Goal: Information Seeking & Learning: Learn about a topic

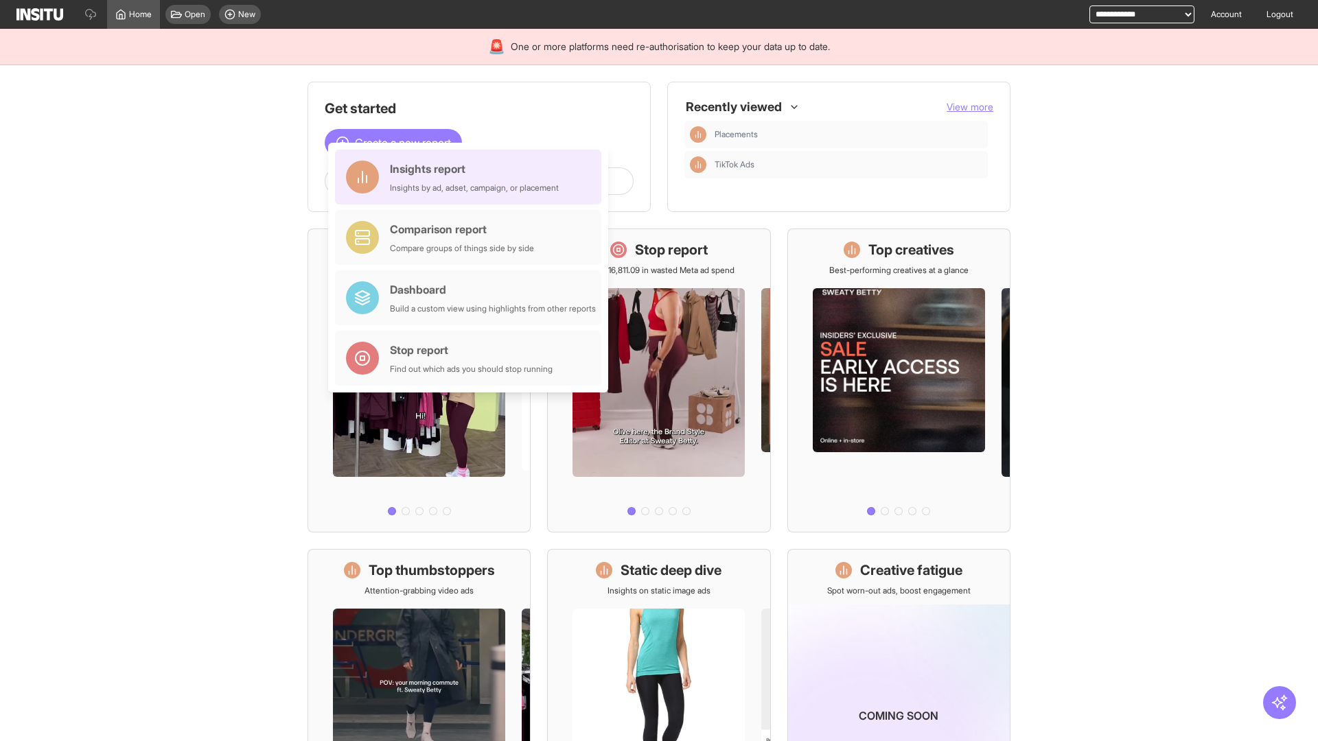
click at [471, 177] on div "Insights report Insights by ad, adset, campaign, or placement" at bounding box center [474, 177] width 169 height 33
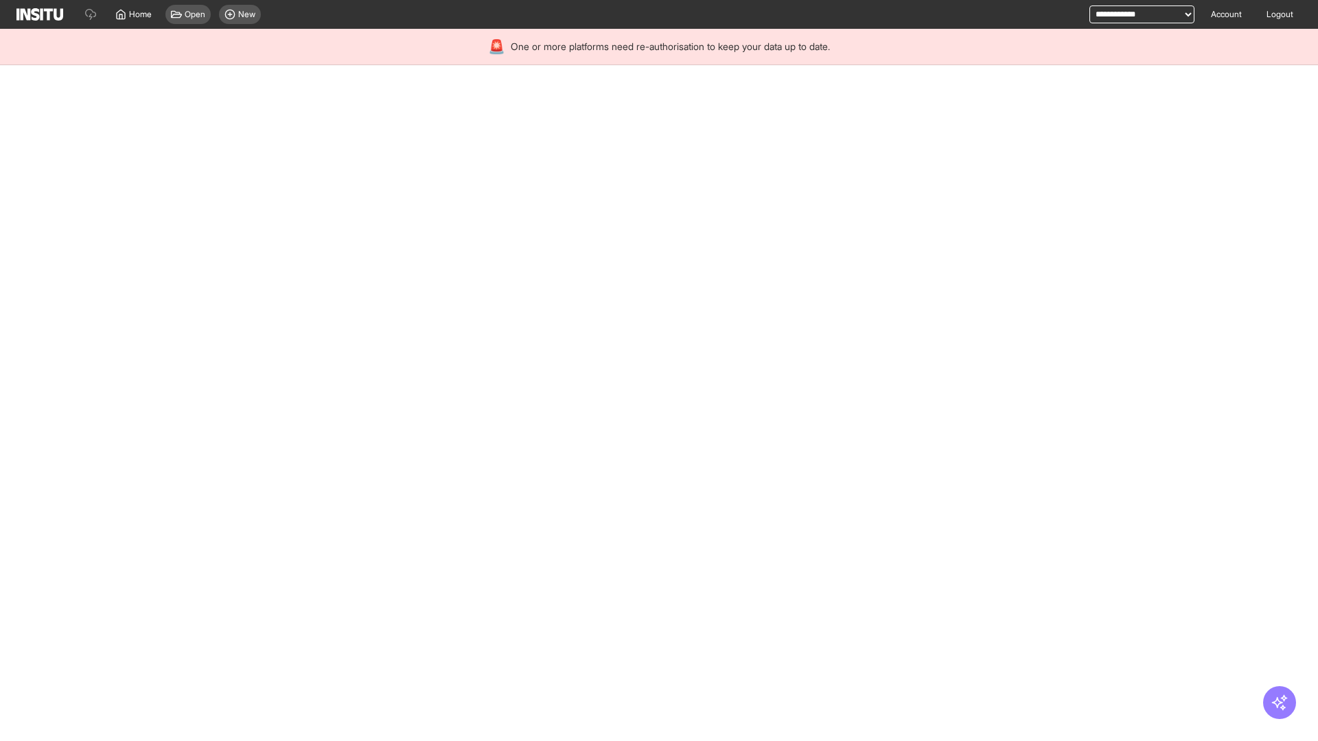
select select "**"
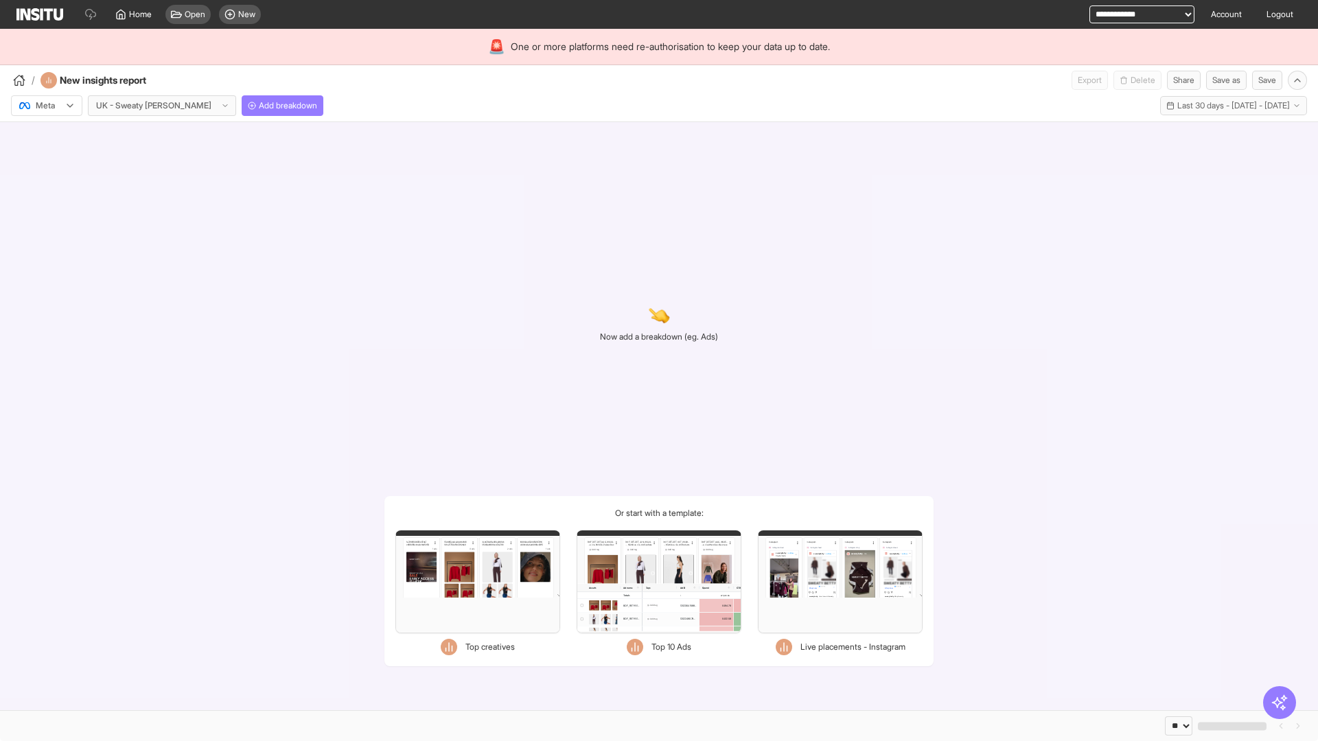
click at [47, 106] on div at bounding box center [37, 106] width 38 height 14
click at [46, 135] on span "Meta" at bounding box center [45, 135] width 19 height 12
click at [259, 106] on span "Add breakdown" at bounding box center [288, 105] width 58 height 11
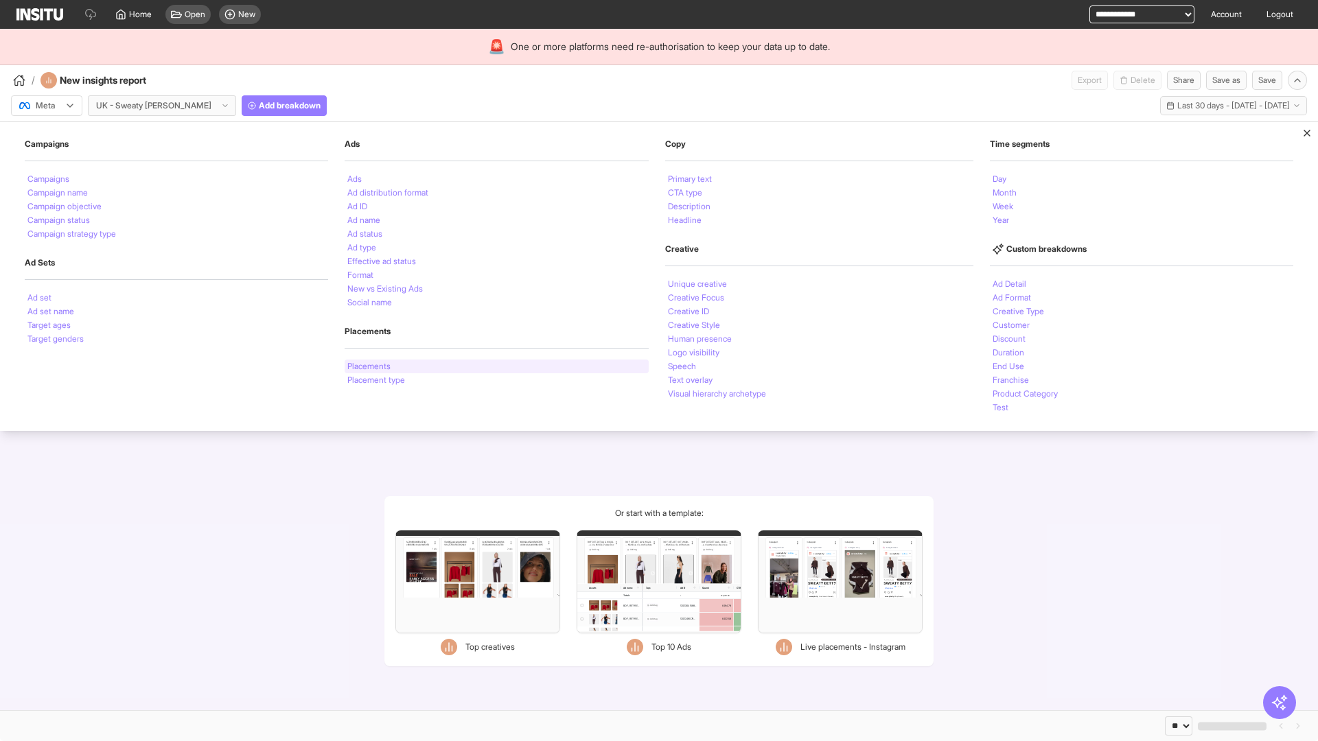
click at [369, 366] on li "Placements" at bounding box center [368, 366] width 43 height 8
